Goal: Task Accomplishment & Management: Use online tool/utility

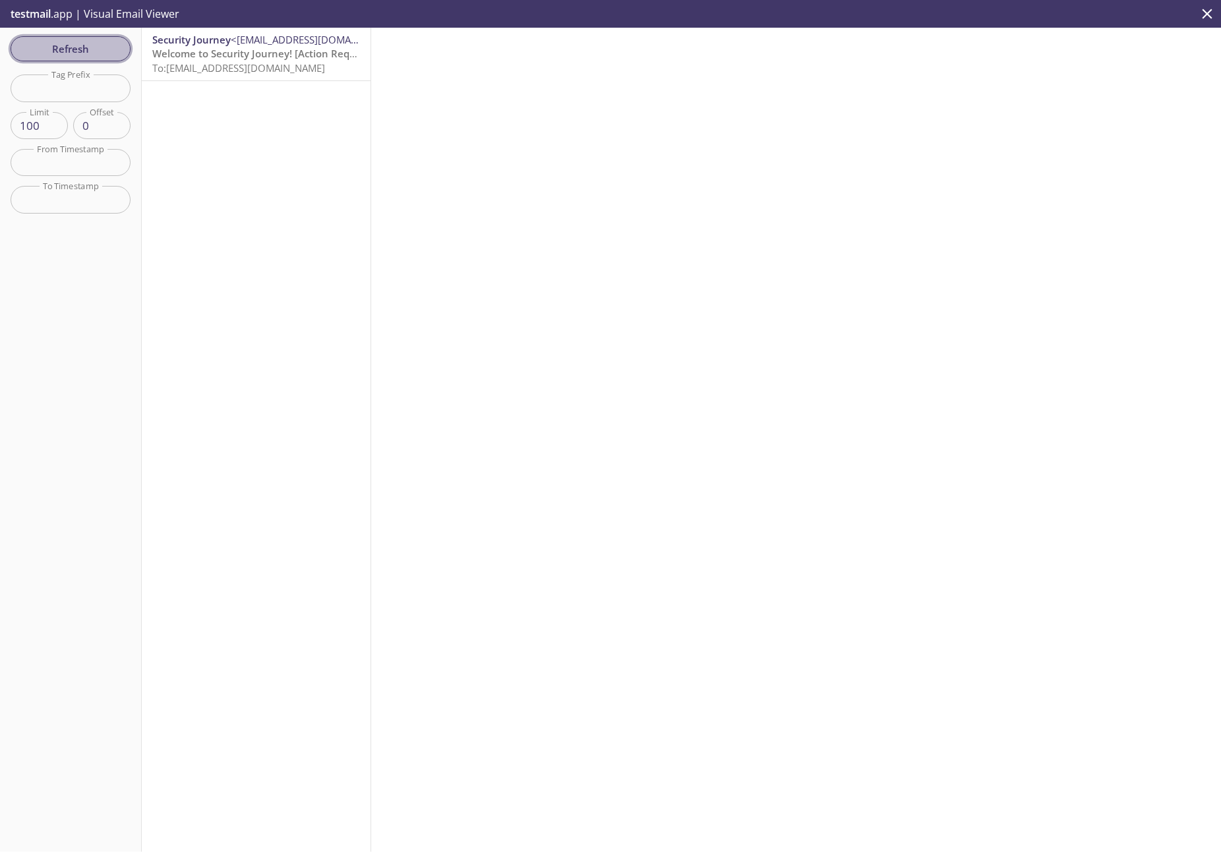
click at [102, 49] on span "Refresh" at bounding box center [70, 48] width 99 height 17
click at [55, 21] on p "testmail .app | Visual Email Viewer" at bounding box center [93, 14] width 187 height 28
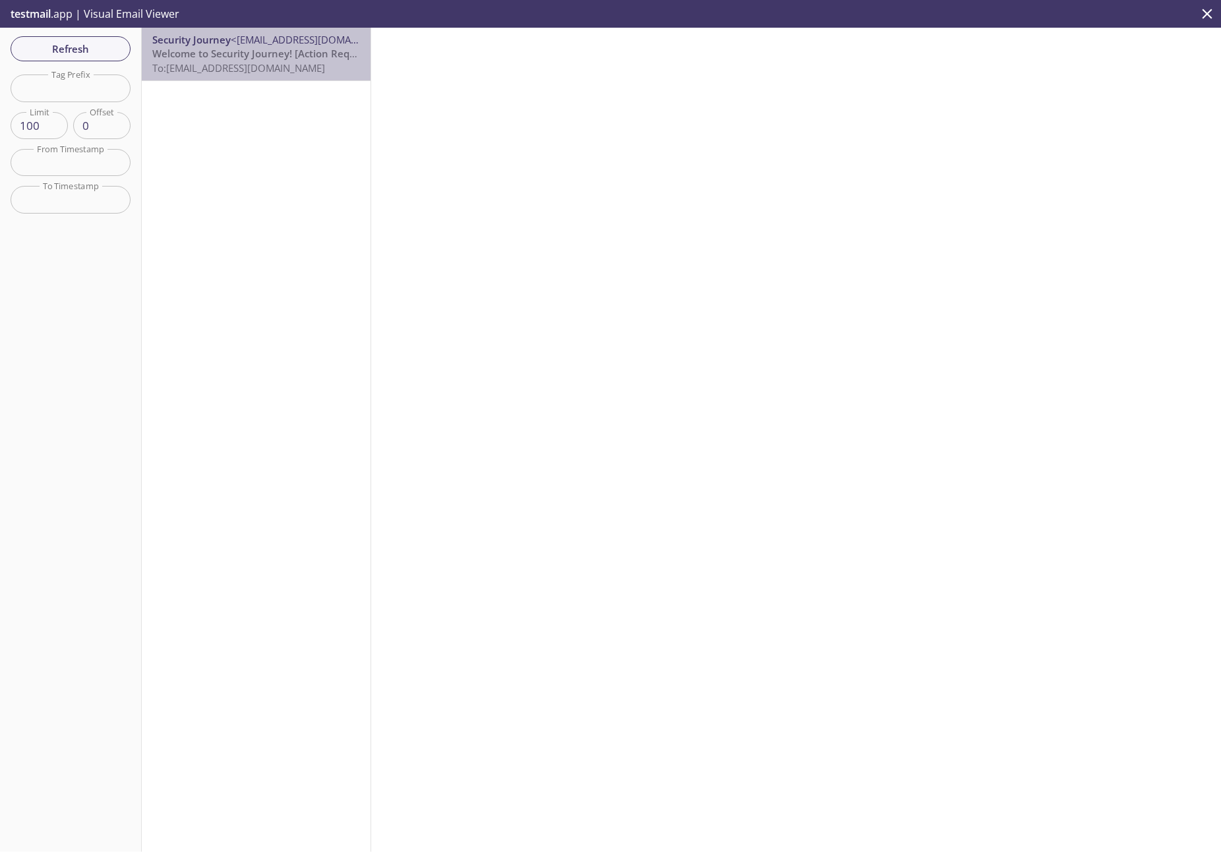
click at [303, 63] on span "To: [EMAIL_ADDRESS][DOMAIN_NAME]" at bounding box center [238, 67] width 173 height 13
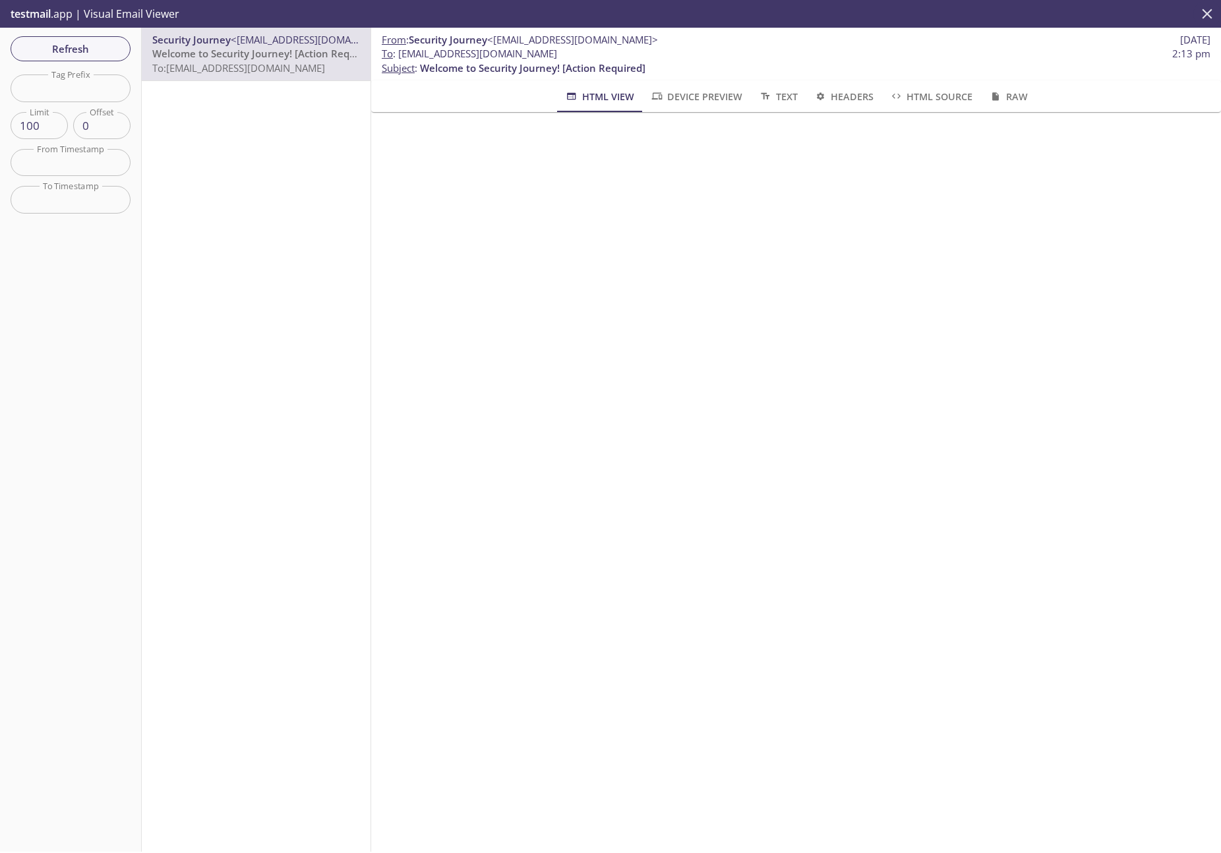
click at [1206, 15] on icon "close" at bounding box center [1208, 14] width 10 height 10
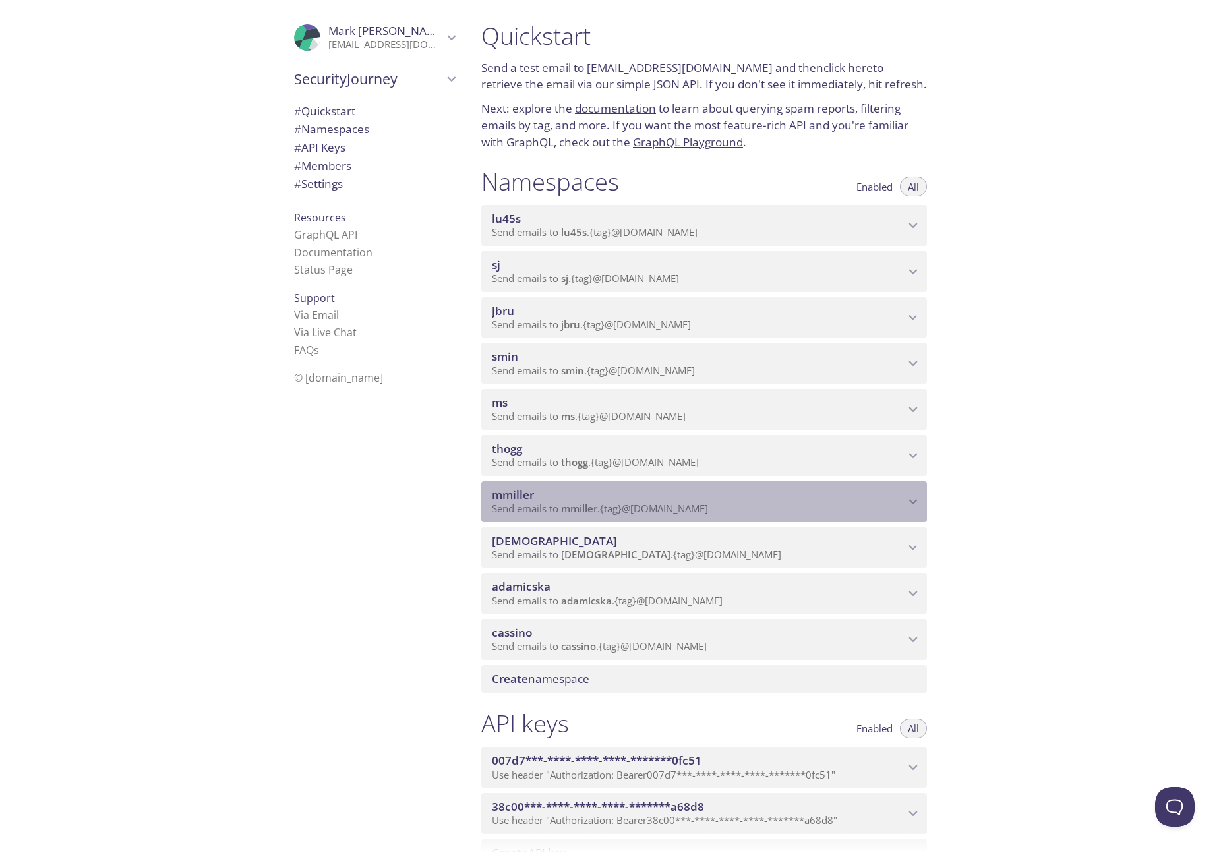
click at [911, 492] on div "mmiller Send emails to mmiller . {tag} @[DOMAIN_NAME]" at bounding box center [704, 501] width 446 height 41
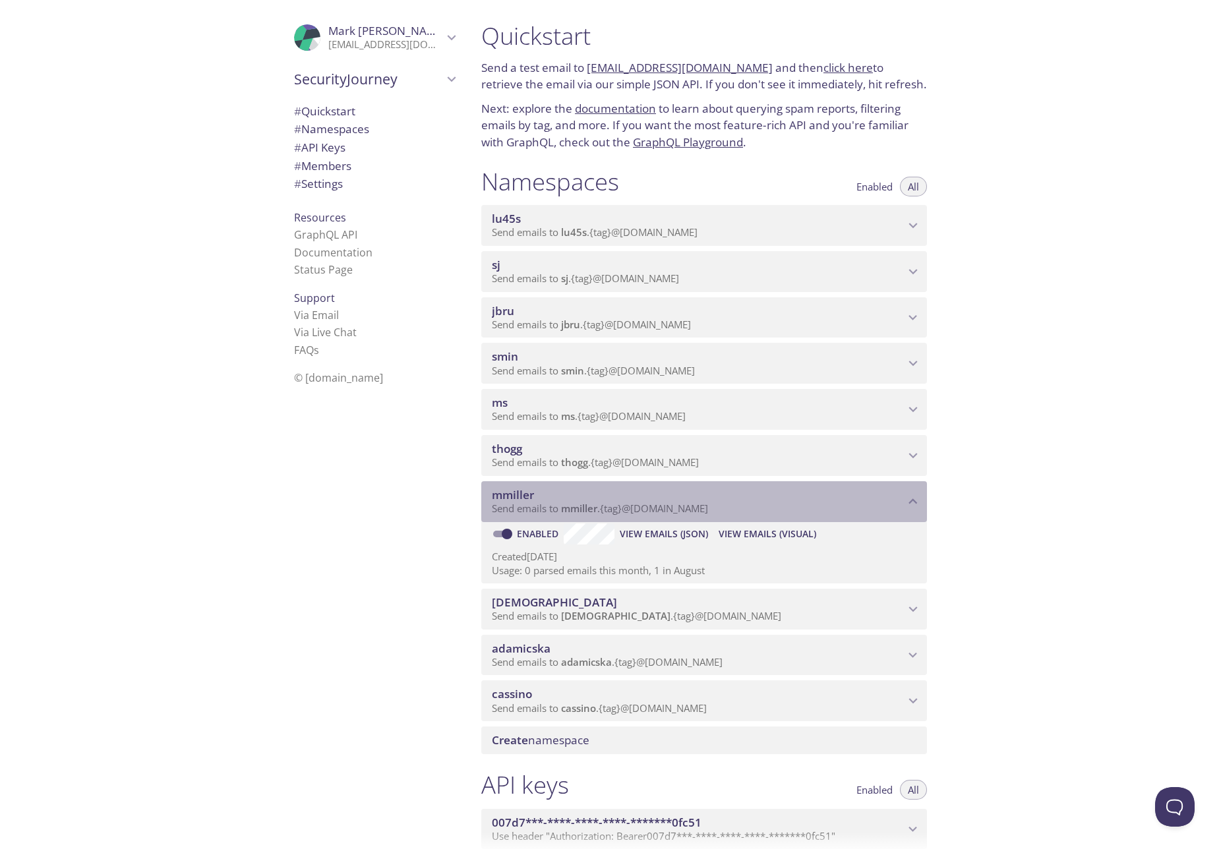
drag, startPoint x: 566, startPoint y: 509, endPoint x: 647, endPoint y: 502, distance: 80.8
click at [647, 502] on div "mmiller Send emails to mmiller . {tag} @[DOMAIN_NAME]" at bounding box center [698, 502] width 413 height 28
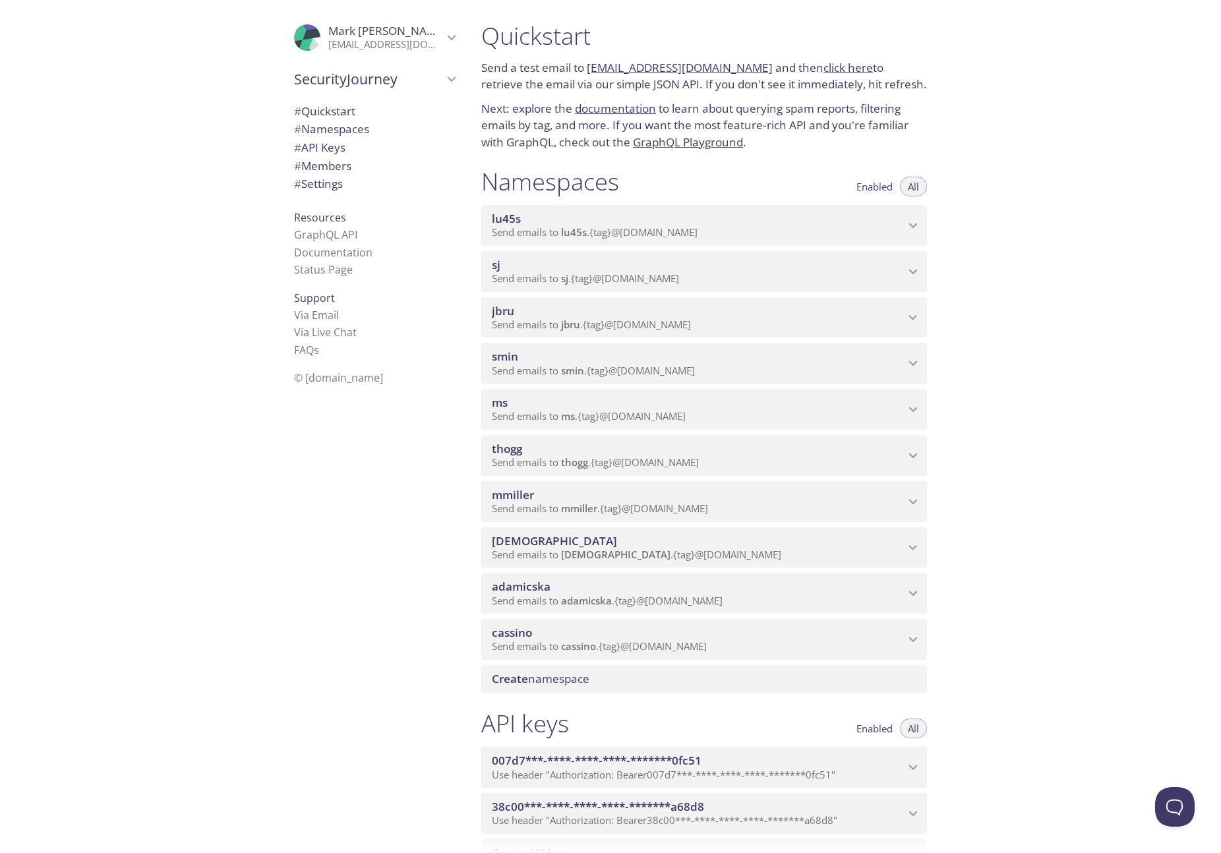
drag, startPoint x: 694, startPoint y: 516, endPoint x: 615, endPoint y: 522, distance: 78.8
click at [615, 522] on div "Namespaces Enabled All lu45s Send emails to lu45s . {tag} @inbox.testmail.app E…" at bounding box center [704, 430] width 467 height 542
drag, startPoint x: 615, startPoint y: 522, endPoint x: 615, endPoint y: 515, distance: 7.3
click at [615, 515] on div "Namespaces Enabled All lu45s Send emails to lu45s . {tag} @inbox.testmail.app E…" at bounding box center [704, 430] width 467 height 542
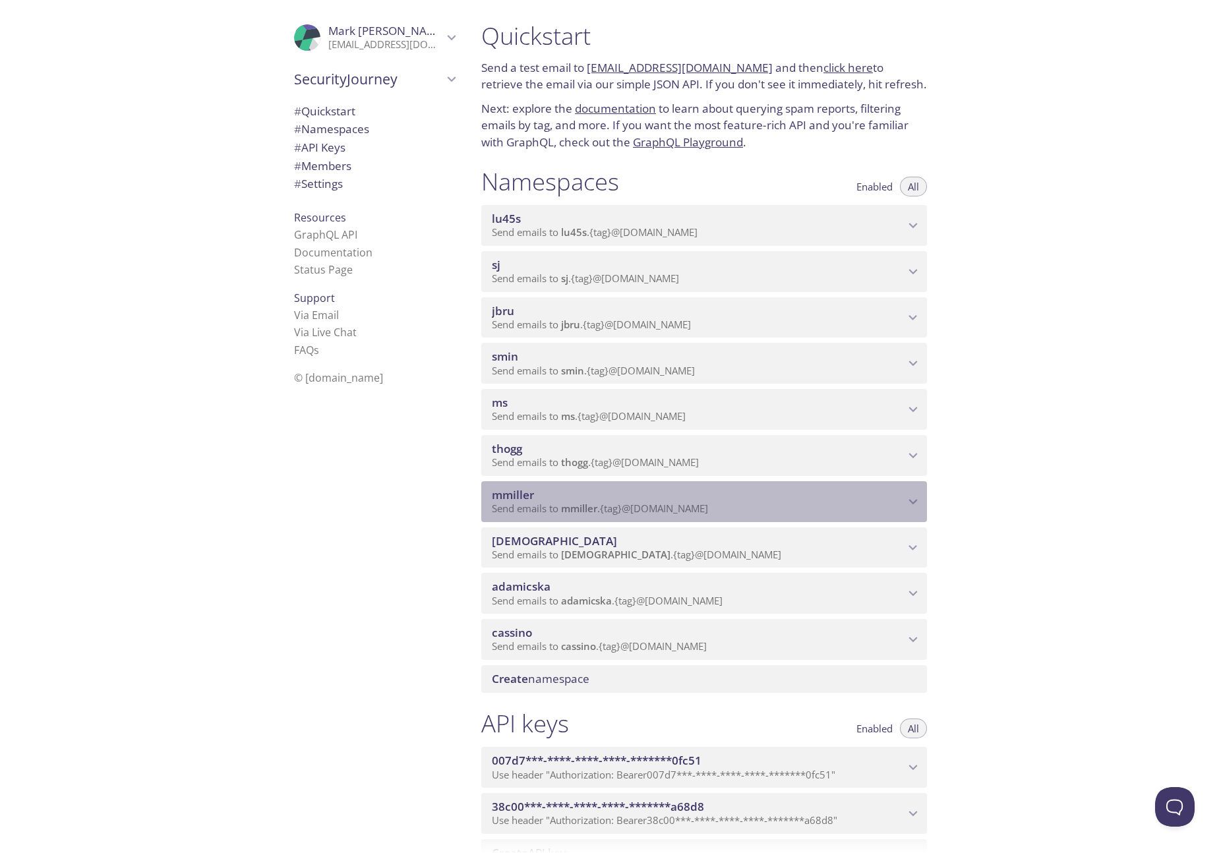
click at [615, 515] on span "Send emails to mmiller . {tag} @inbox.testmail.app" at bounding box center [600, 508] width 216 height 13
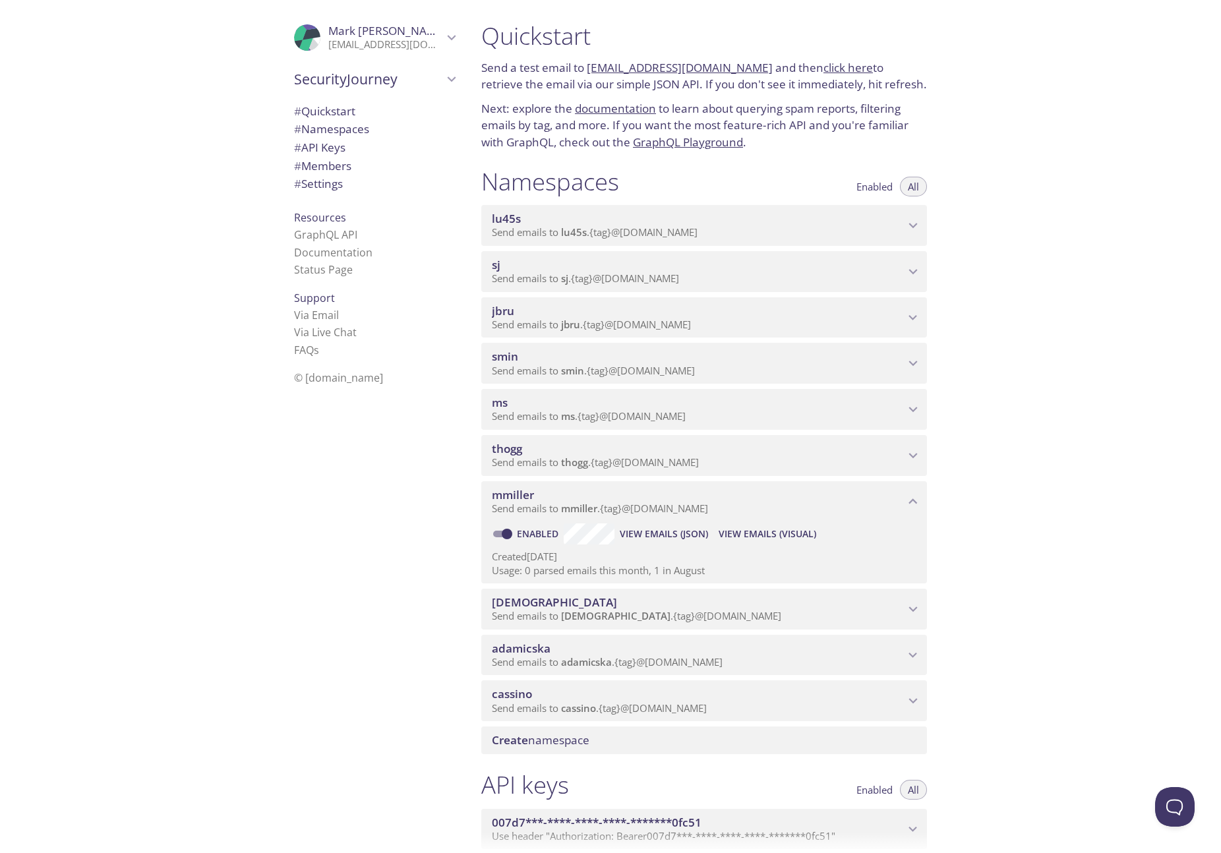
click at [752, 528] on span "View Emails (Visual)" at bounding box center [768, 534] width 98 height 16
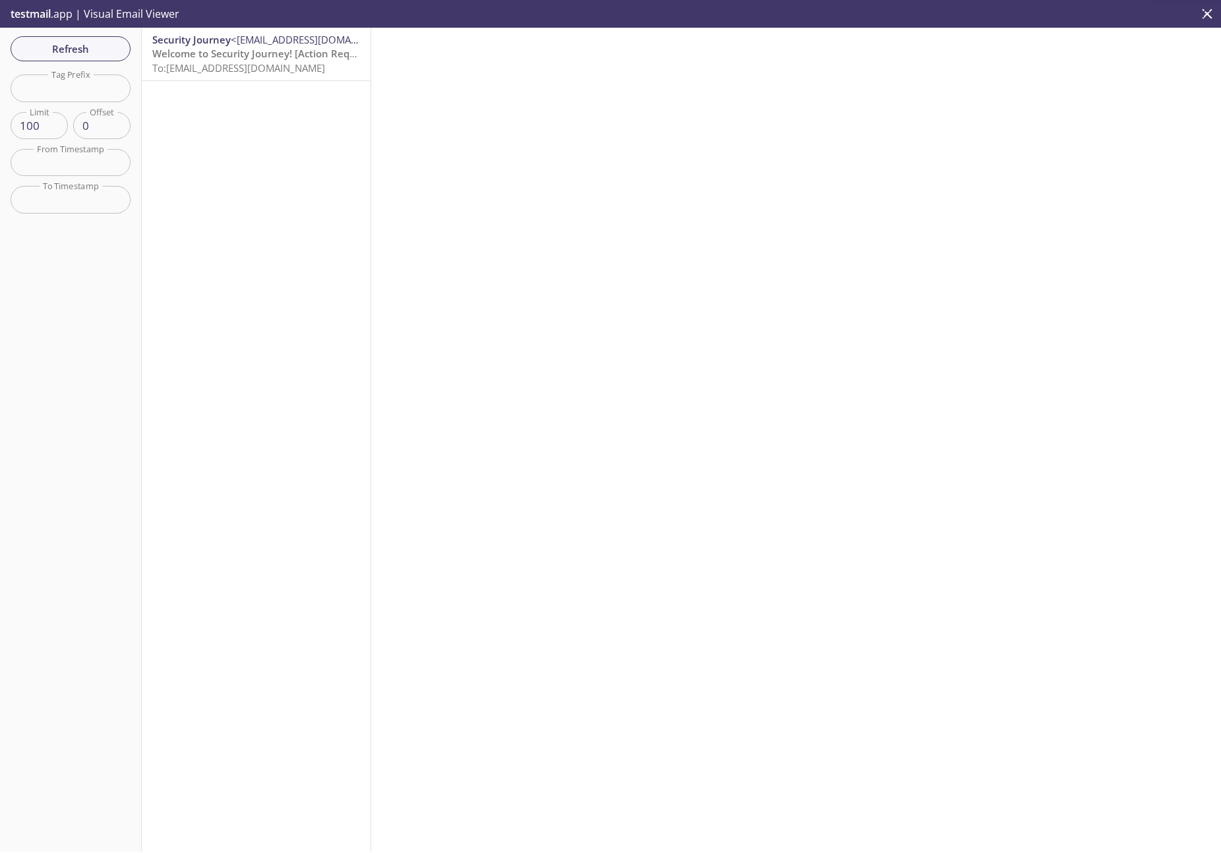
click at [228, 67] on span "To: [EMAIL_ADDRESS][DOMAIN_NAME]" at bounding box center [238, 67] width 173 height 13
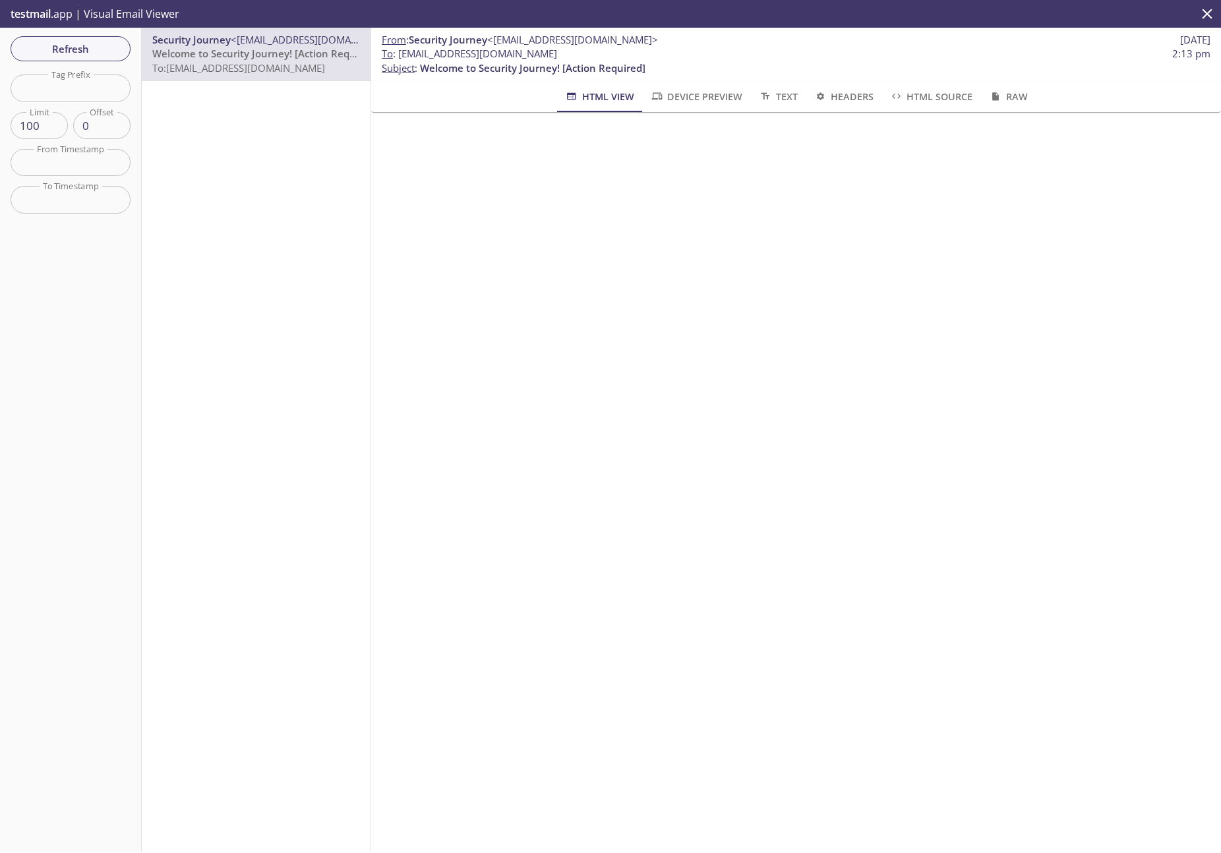
drag, startPoint x: 563, startPoint y: 55, endPoint x: 400, endPoint y: 55, distance: 163.6
click at [400, 55] on span "To : mmiller.signup@inbox.testmail.app 2:13 pm" at bounding box center [796, 54] width 829 height 14
copy span "[EMAIL_ADDRESS][DOMAIN_NAME]"
click at [323, 212] on div "Security Journey <[EMAIL_ADDRESS][DOMAIN_NAME]> Welcome to Security Journey! [A…" at bounding box center [256, 440] width 229 height 824
click at [299, 255] on div "Security Journey <[EMAIL_ADDRESS][DOMAIN_NAME]> Welcome to Security Journey! [A…" at bounding box center [256, 440] width 229 height 824
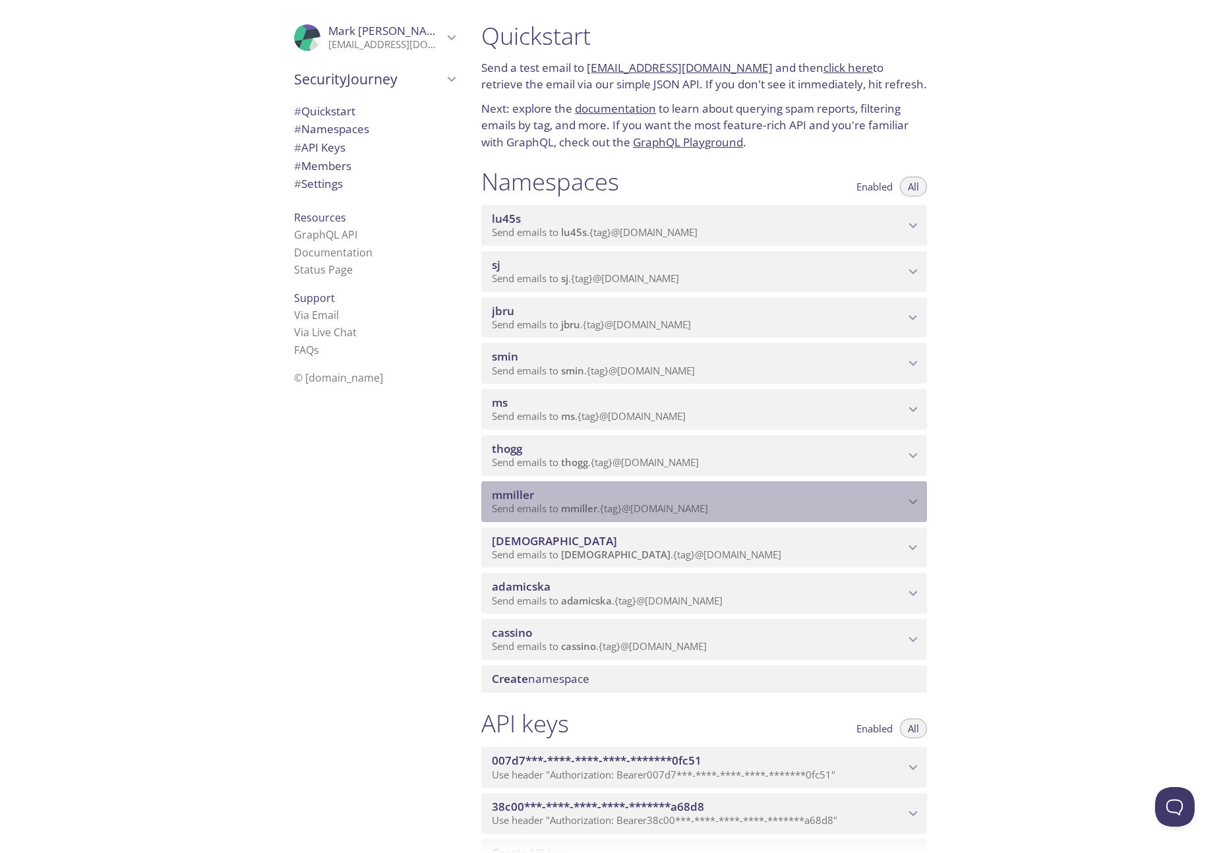
click at [576, 505] on span "mmiller" at bounding box center [579, 508] width 36 height 13
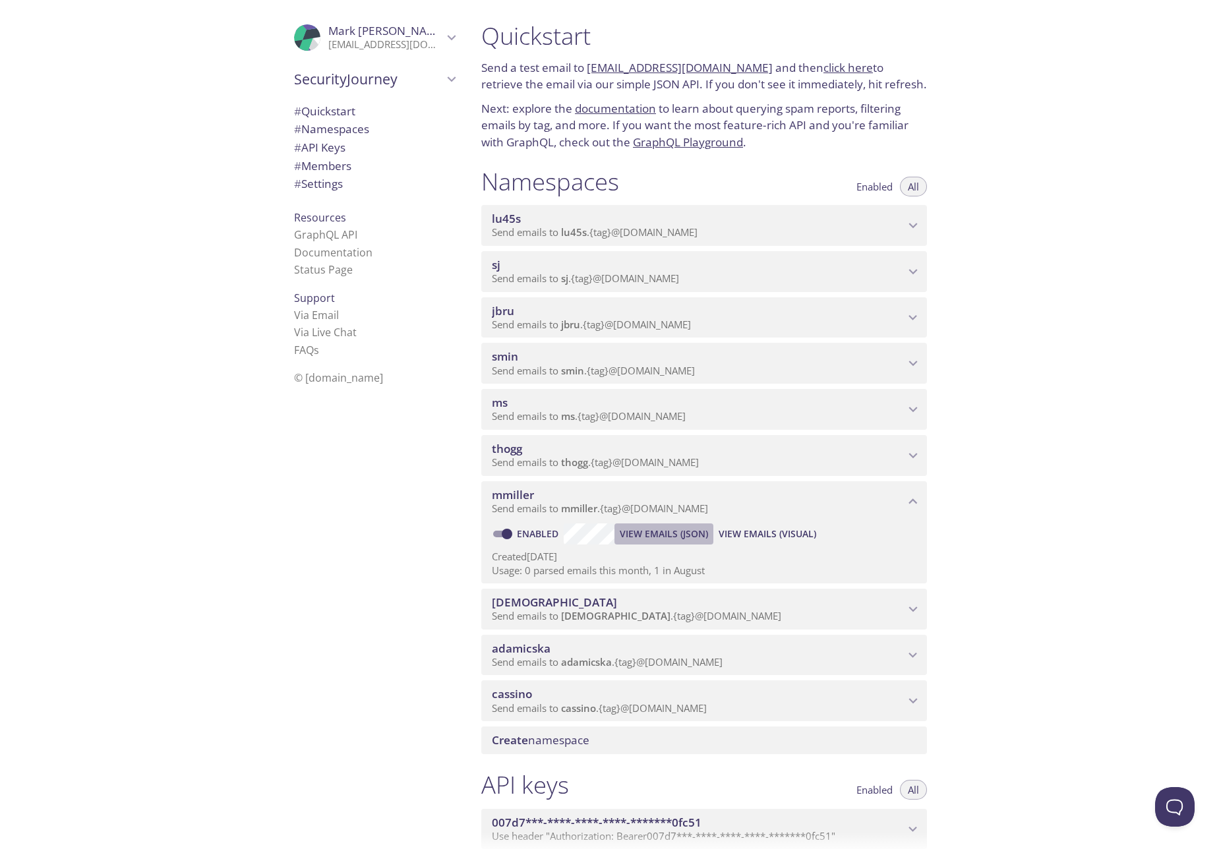
click at [666, 535] on span "View Emails (JSON)" at bounding box center [664, 534] width 88 height 16
click at [755, 527] on span "View Emails (Visual)" at bounding box center [768, 534] width 98 height 16
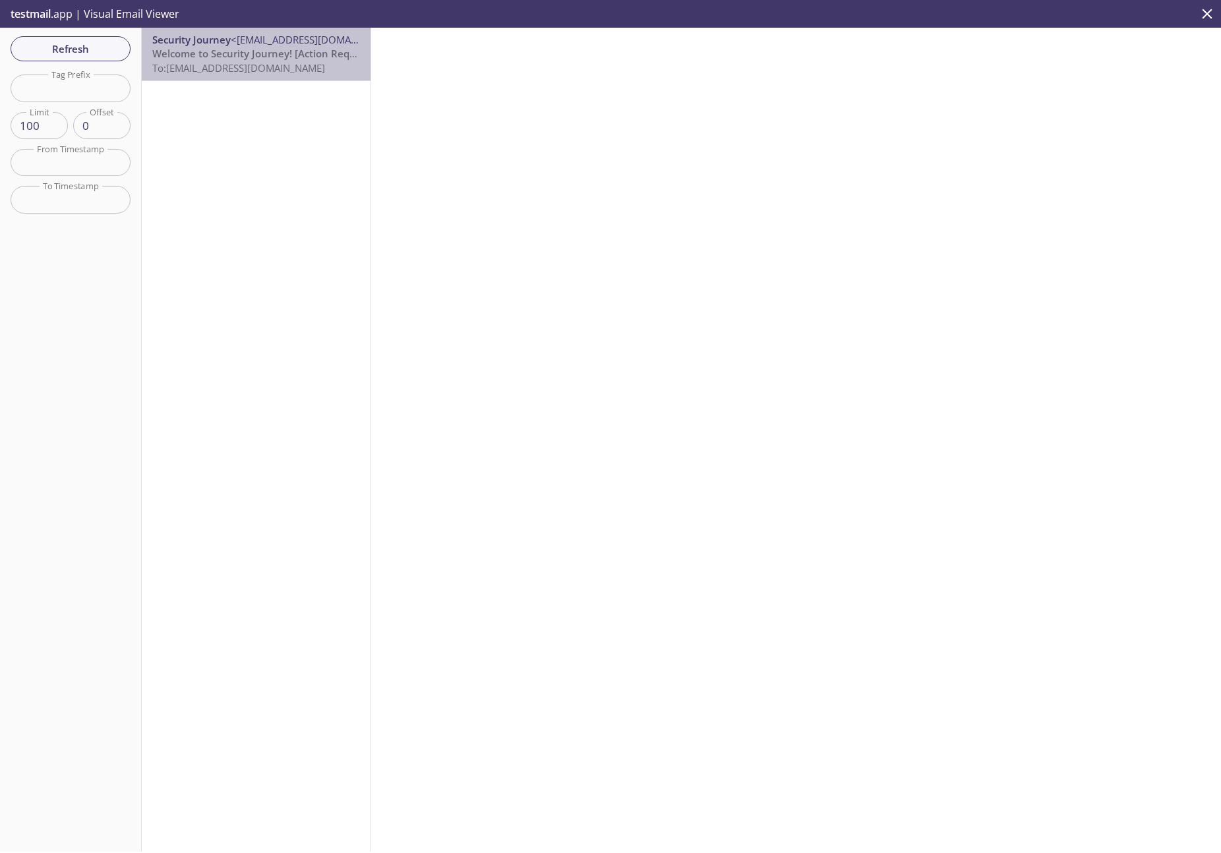
click at [271, 57] on span "Welcome to Security Journey! [Action Required]" at bounding box center [265, 53] width 226 height 13
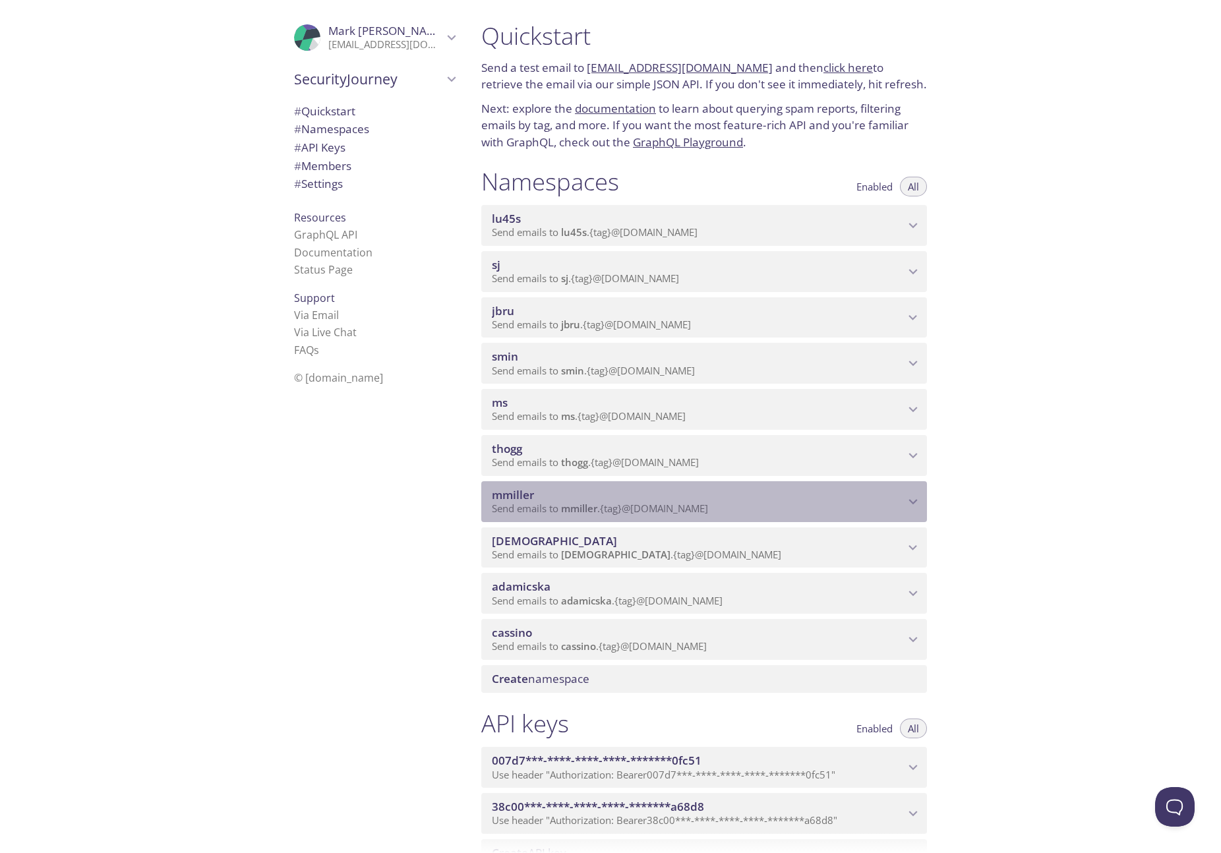
click at [636, 491] on span "mmiller" at bounding box center [698, 495] width 413 height 15
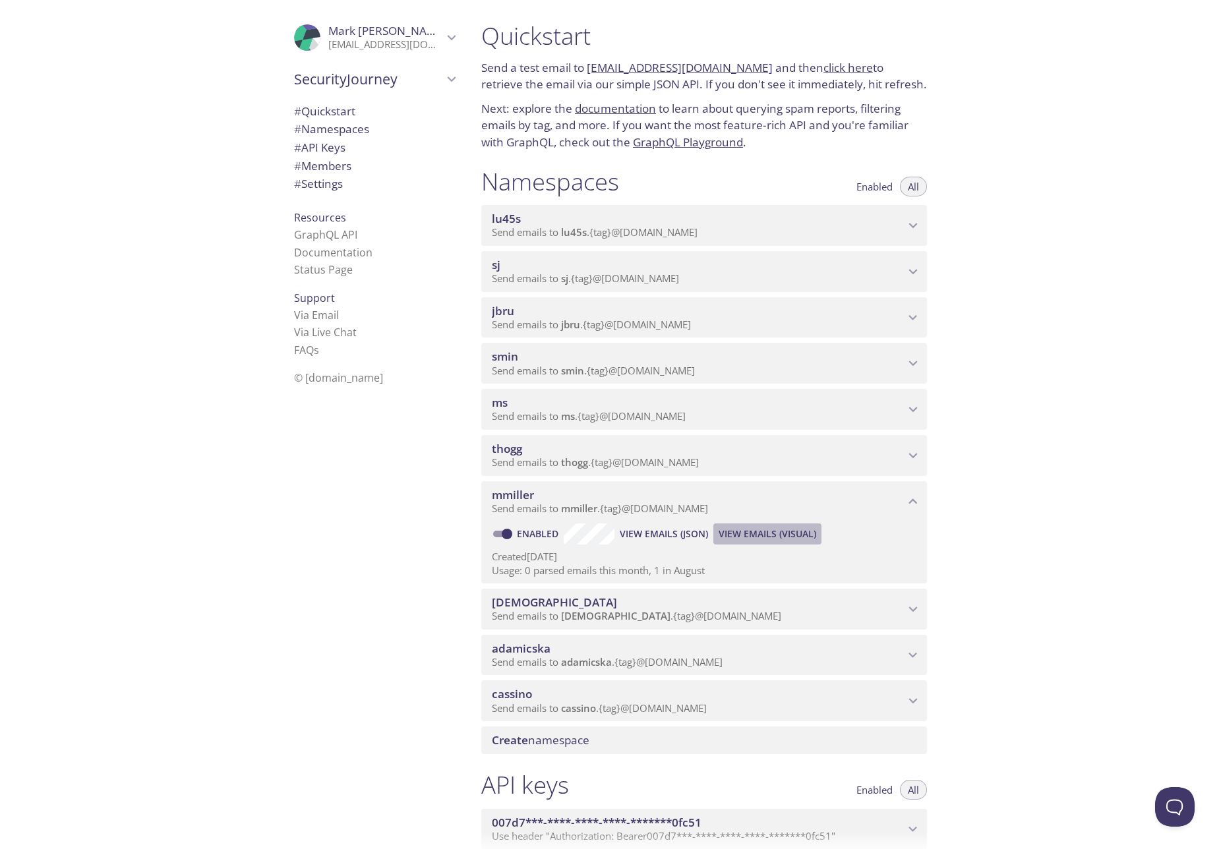
click at [729, 537] on span "View Emails (Visual)" at bounding box center [768, 534] width 98 height 16
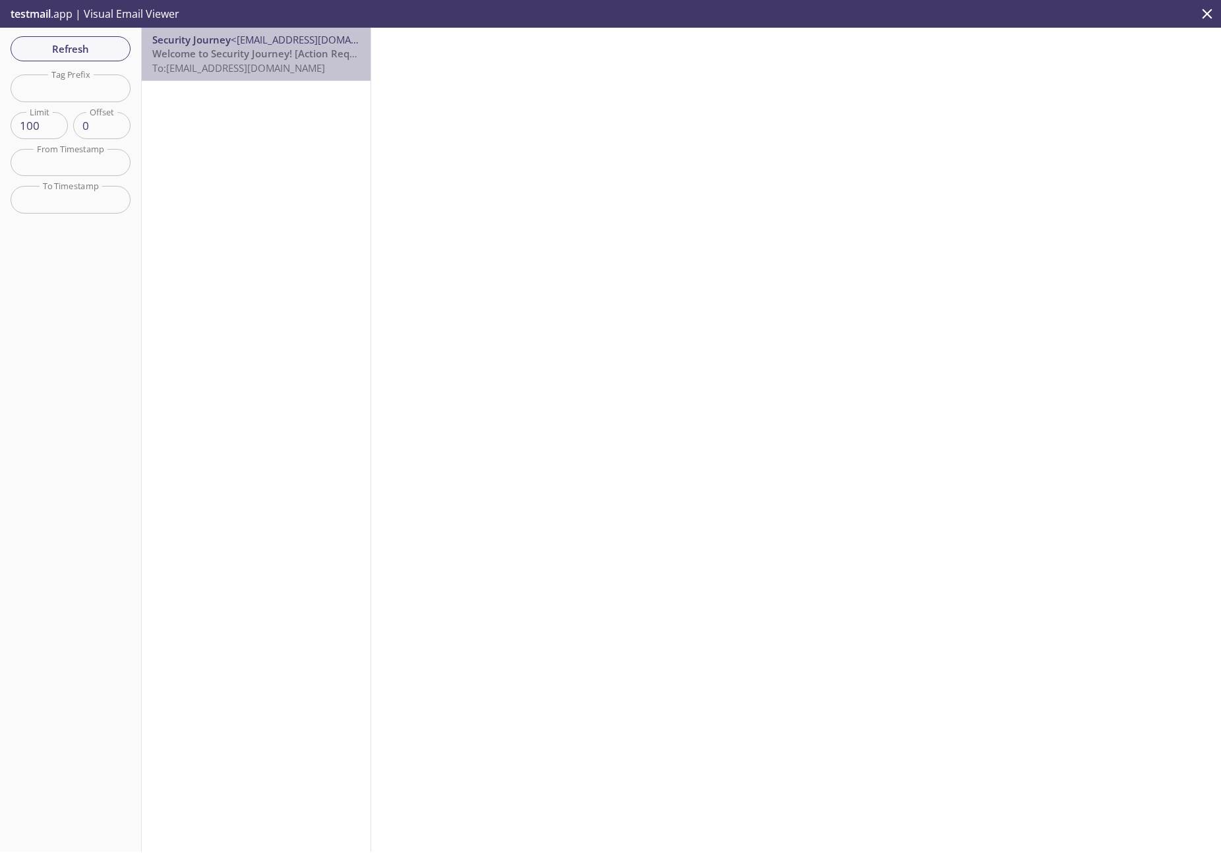
click at [278, 61] on span "To: [EMAIL_ADDRESS][DOMAIN_NAME]" at bounding box center [238, 67] width 173 height 13
